Goal: Task Accomplishment & Management: Use online tool/utility

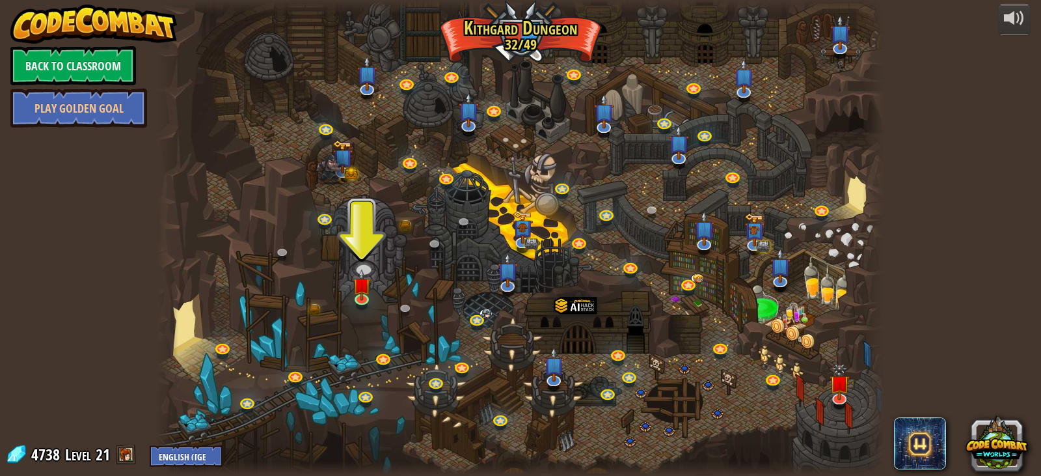
drag, startPoint x: 375, startPoint y: 252, endPoint x: 444, endPoint y: 204, distance: 84.1
click at [437, 215] on div at bounding box center [520, 238] width 727 height 476
click at [81, 53] on link "Back to Classroom" at bounding box center [73, 65] width 126 height 39
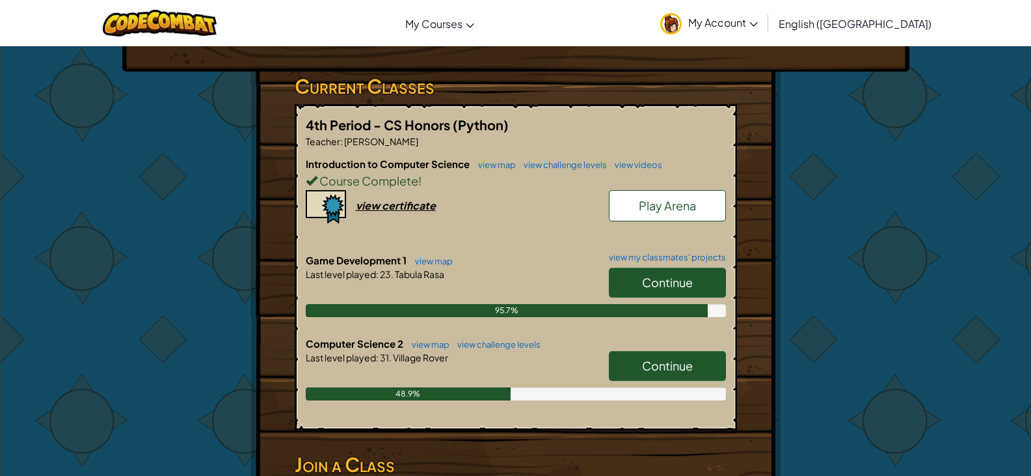
scroll to position [390, 0]
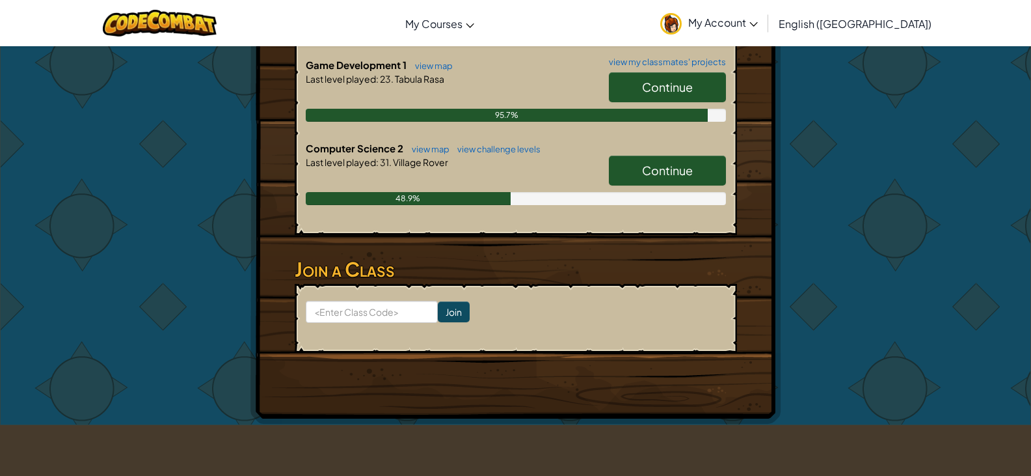
click at [627, 162] on link "Continue" at bounding box center [667, 171] width 117 height 30
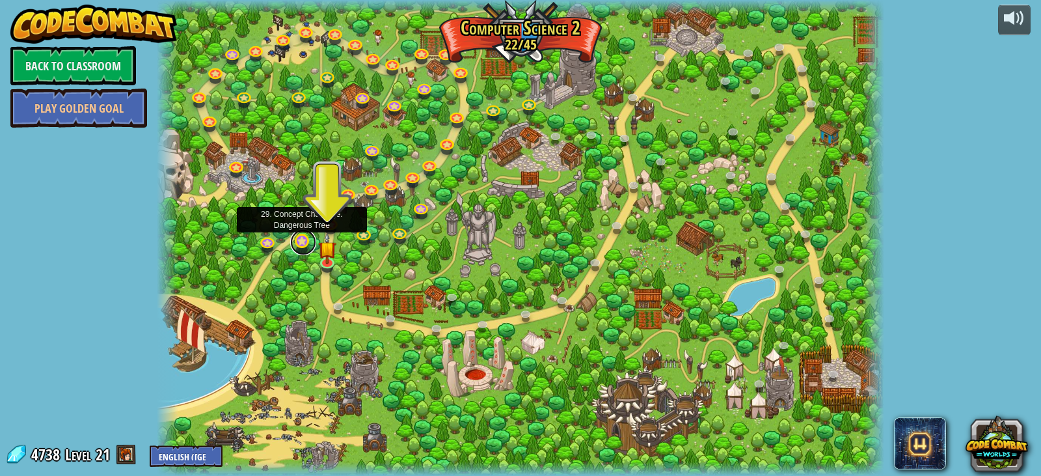
click at [300, 243] on link at bounding box center [303, 242] width 26 height 26
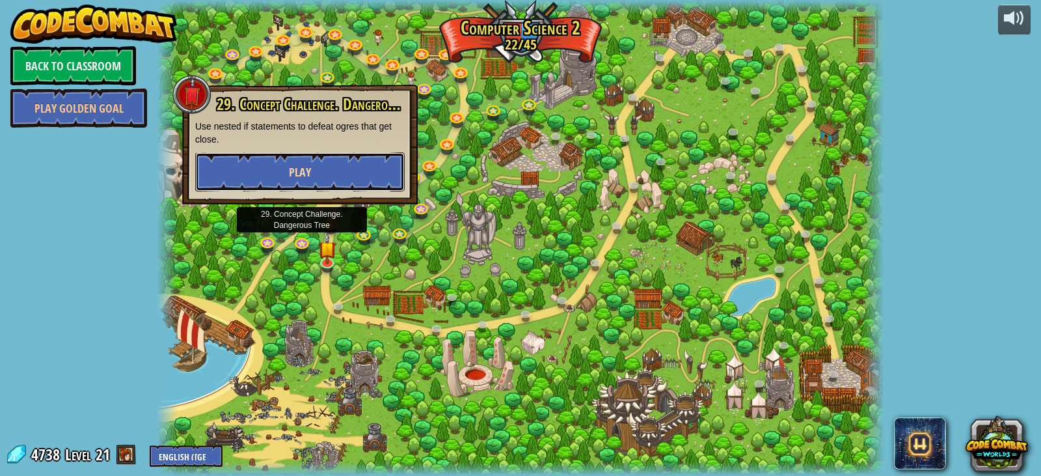
click at [335, 180] on button "Play" at bounding box center [300, 171] width 210 height 39
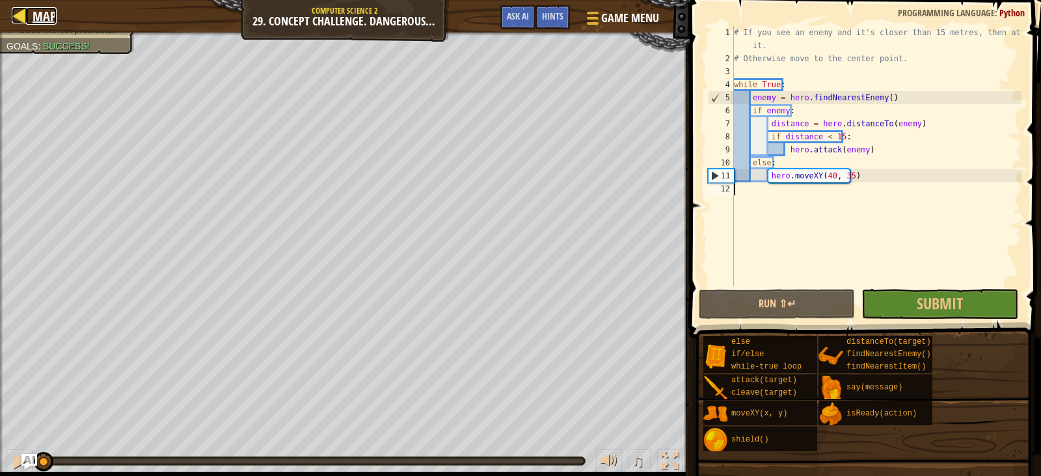
click at [40, 14] on span "Map" at bounding box center [45, 16] width 24 height 18
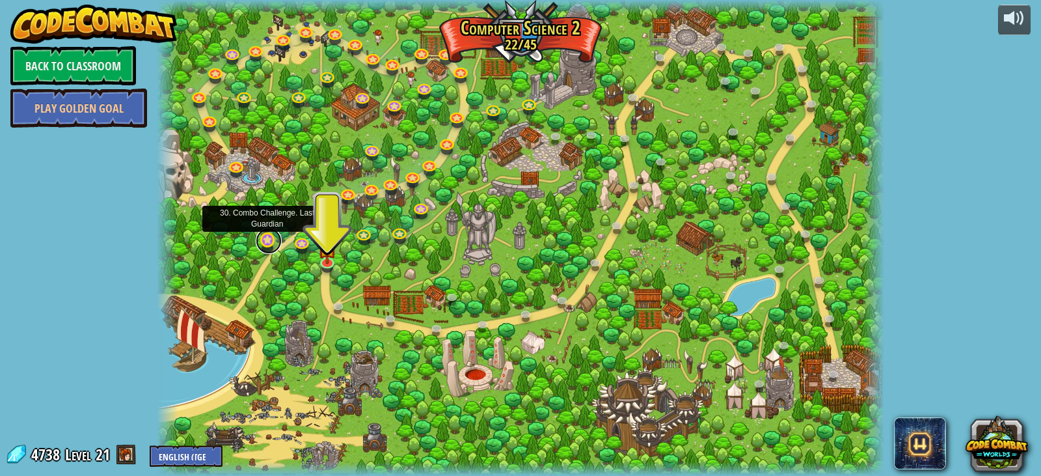
click at [265, 236] on link at bounding box center [269, 241] width 26 height 26
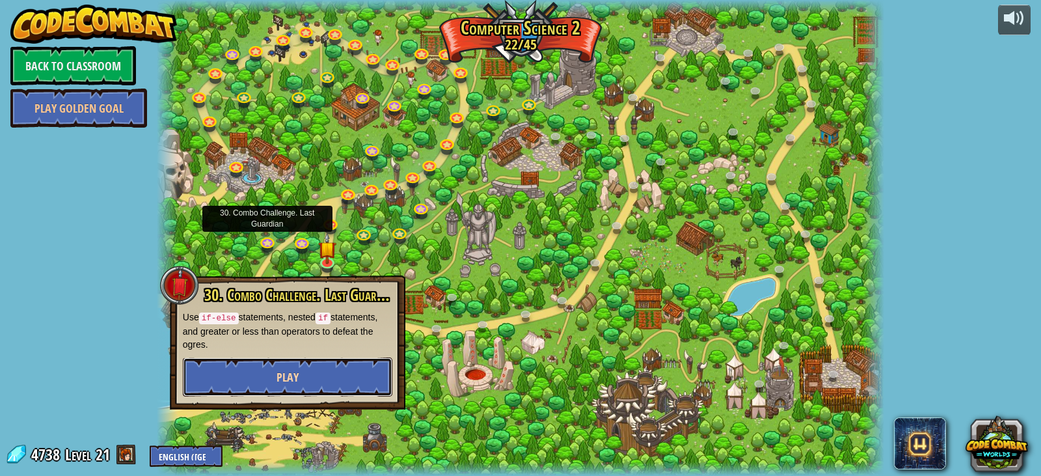
click at [319, 362] on button "Play" at bounding box center [288, 376] width 210 height 39
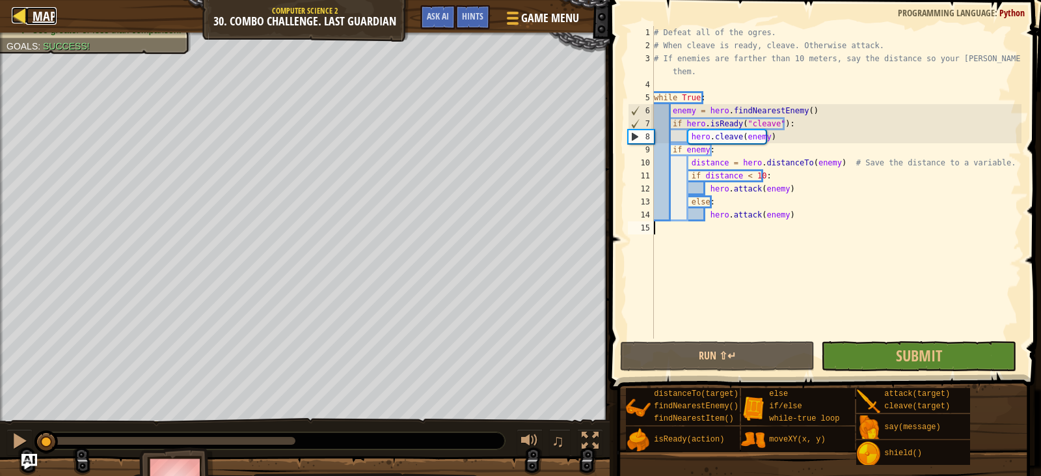
click at [40, 17] on span "Map" at bounding box center [45, 16] width 24 height 18
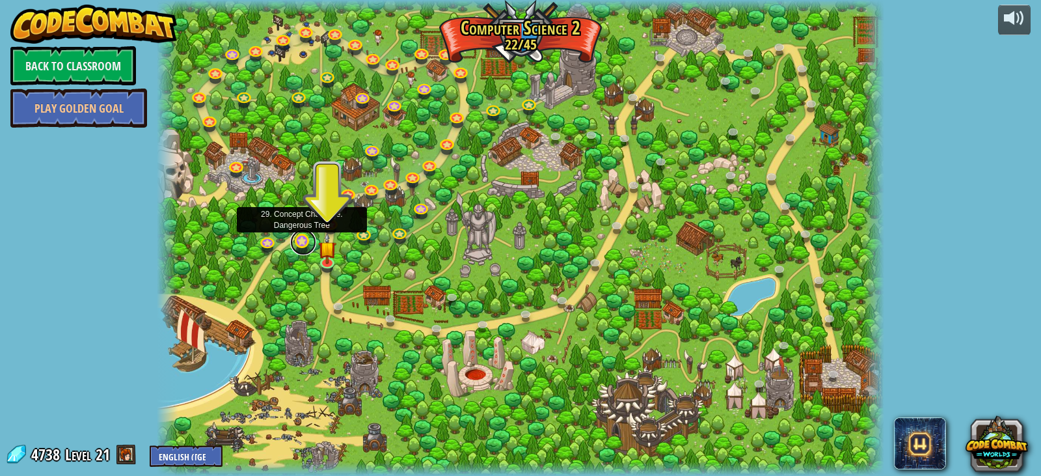
click at [293, 243] on link at bounding box center [303, 242] width 26 height 26
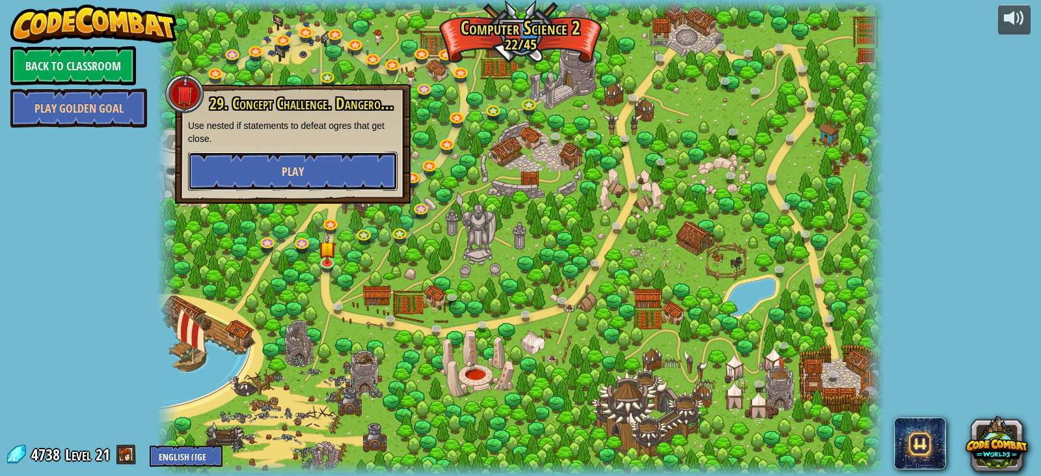
click at [265, 169] on button "Play" at bounding box center [293, 171] width 210 height 39
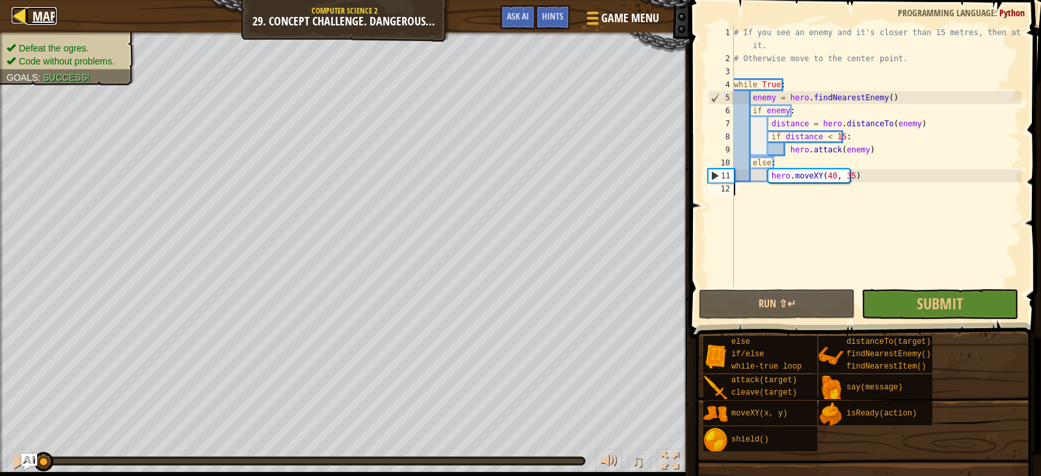
click at [50, 10] on span "Map" at bounding box center [45, 16] width 24 height 18
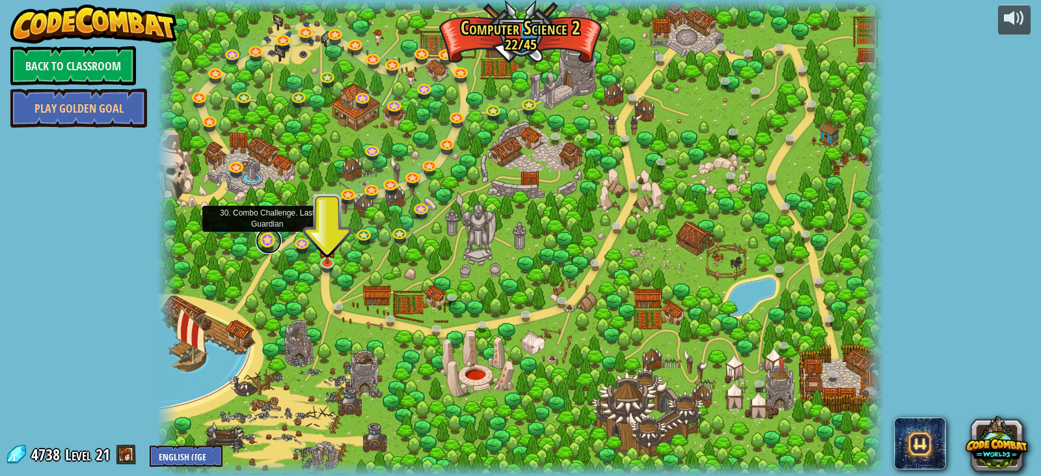
click at [270, 236] on link at bounding box center [269, 241] width 26 height 26
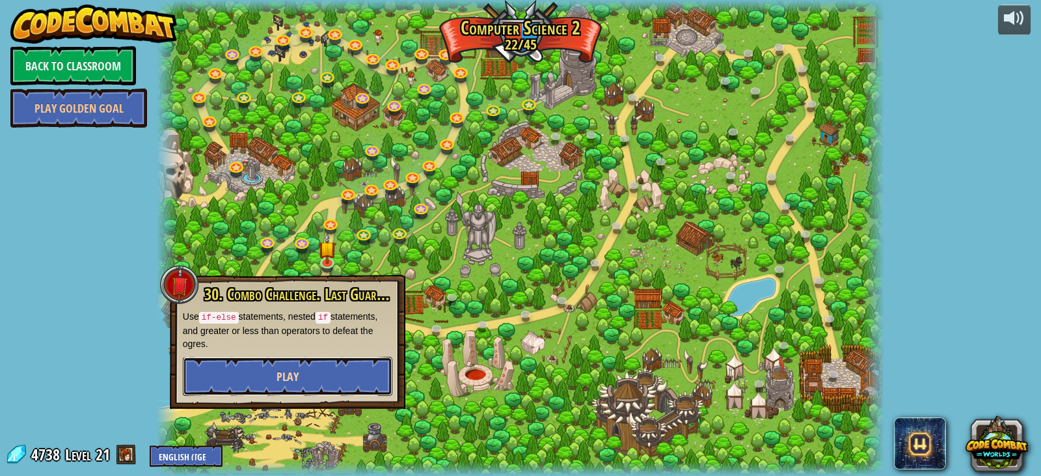
drag, startPoint x: 353, startPoint y: 360, endPoint x: 359, endPoint y: 368, distance: 10.7
click at [359, 368] on button "Play" at bounding box center [288, 376] width 210 height 39
